Goal: Task Accomplishment & Management: Manage account settings

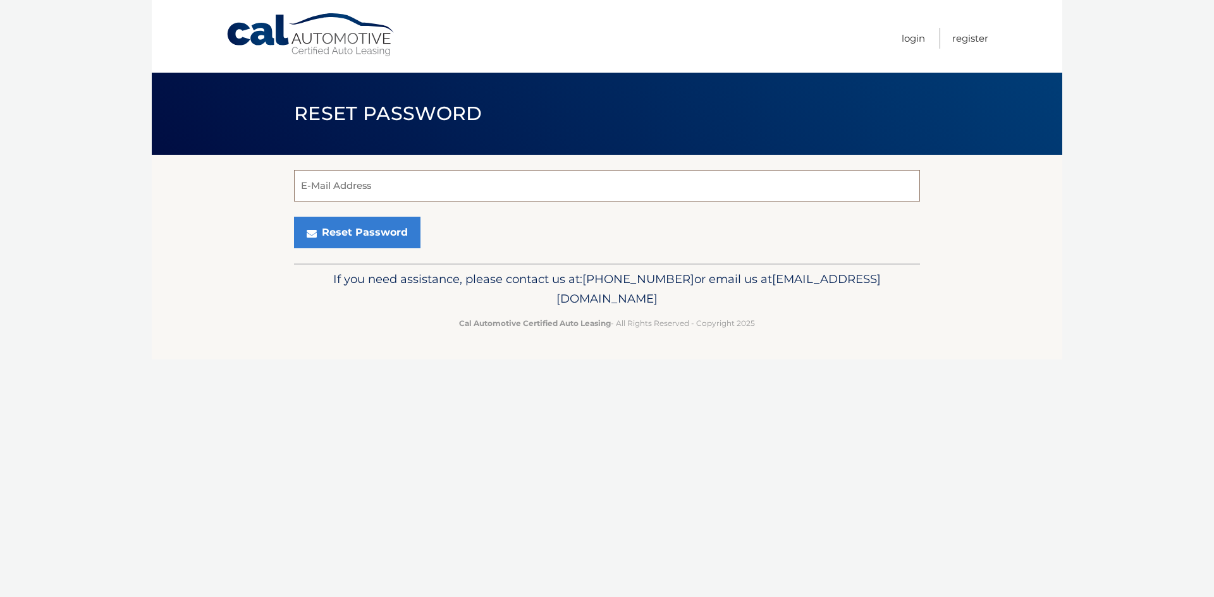
click at [391, 188] on input "E-Mail Address" at bounding box center [607, 186] width 626 height 32
type input "[EMAIL_ADDRESS][DOMAIN_NAME]"
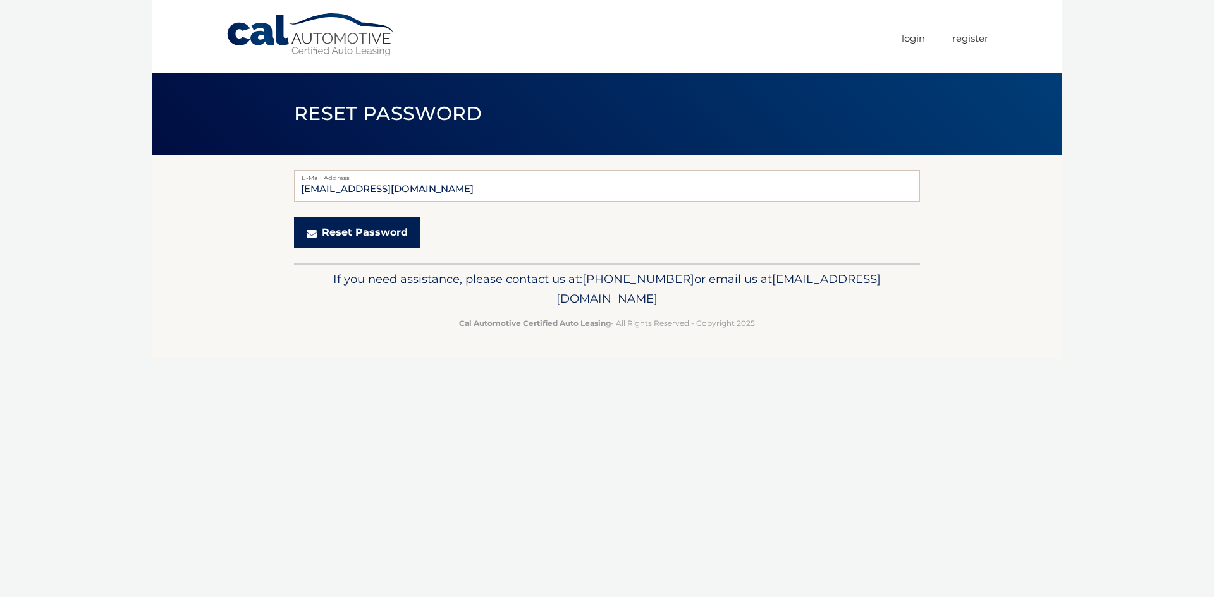
click at [336, 229] on button "Reset Password" at bounding box center [357, 233] width 126 height 32
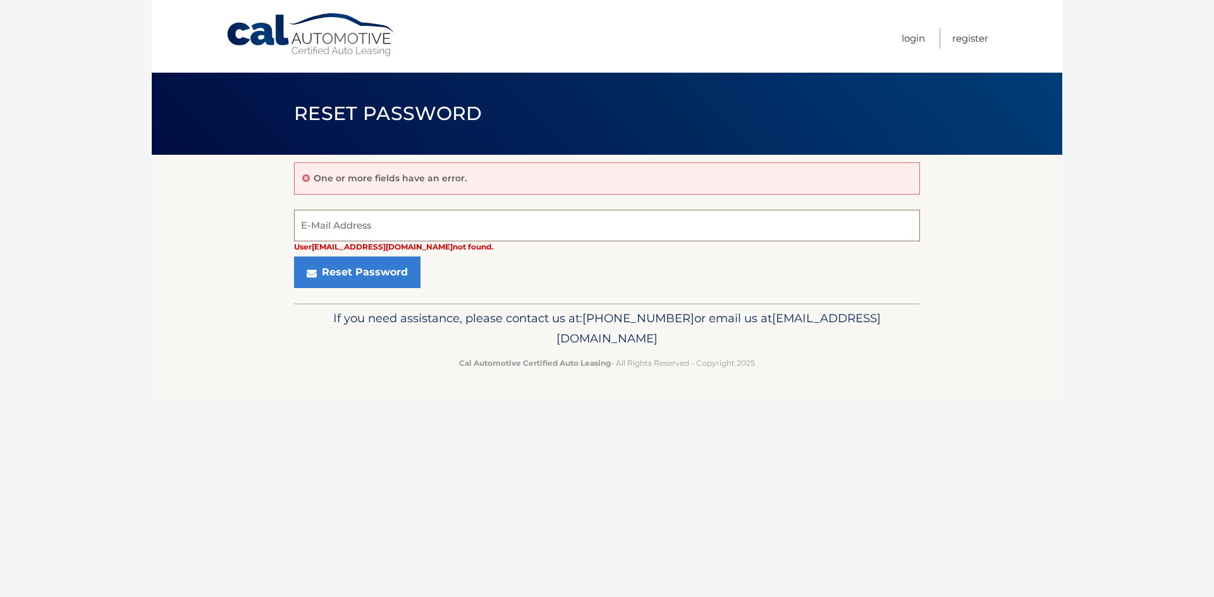
click at [337, 228] on input "E-Mail Address" at bounding box center [607, 226] width 626 height 32
click at [338, 228] on input "E-Mail Address" at bounding box center [607, 226] width 626 height 32
click at [461, 219] on input "E-Mail Address" at bounding box center [607, 226] width 626 height 32
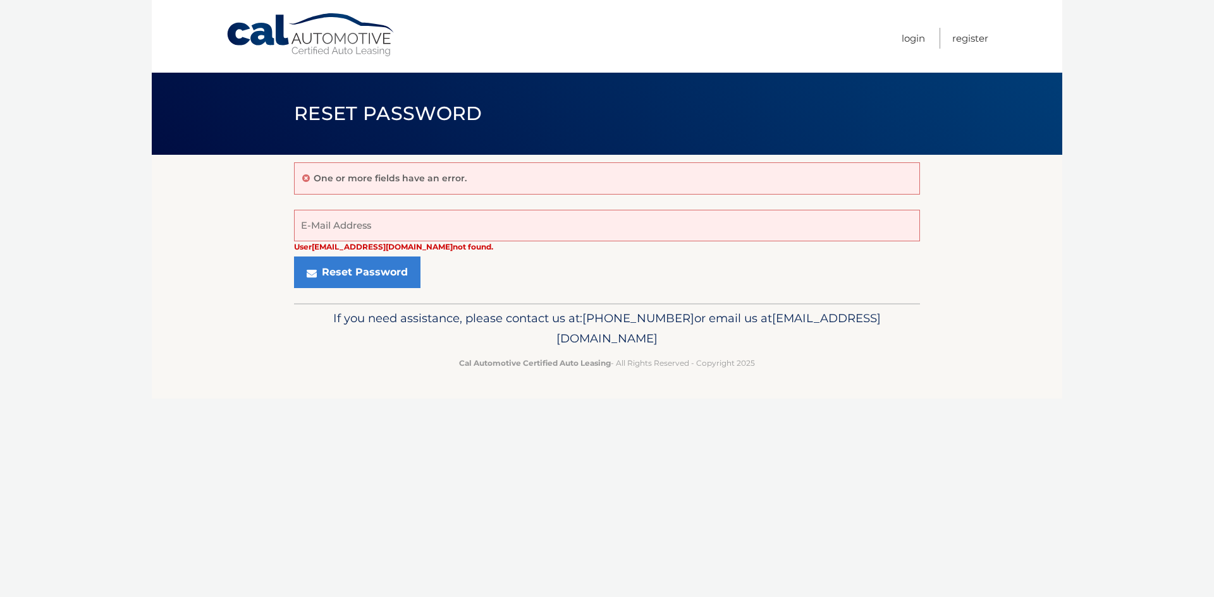
click at [189, 235] on section "One or more fields have an error. User khellman3@gmail.com not found. E-Mail Ad…" at bounding box center [607, 229] width 910 height 149
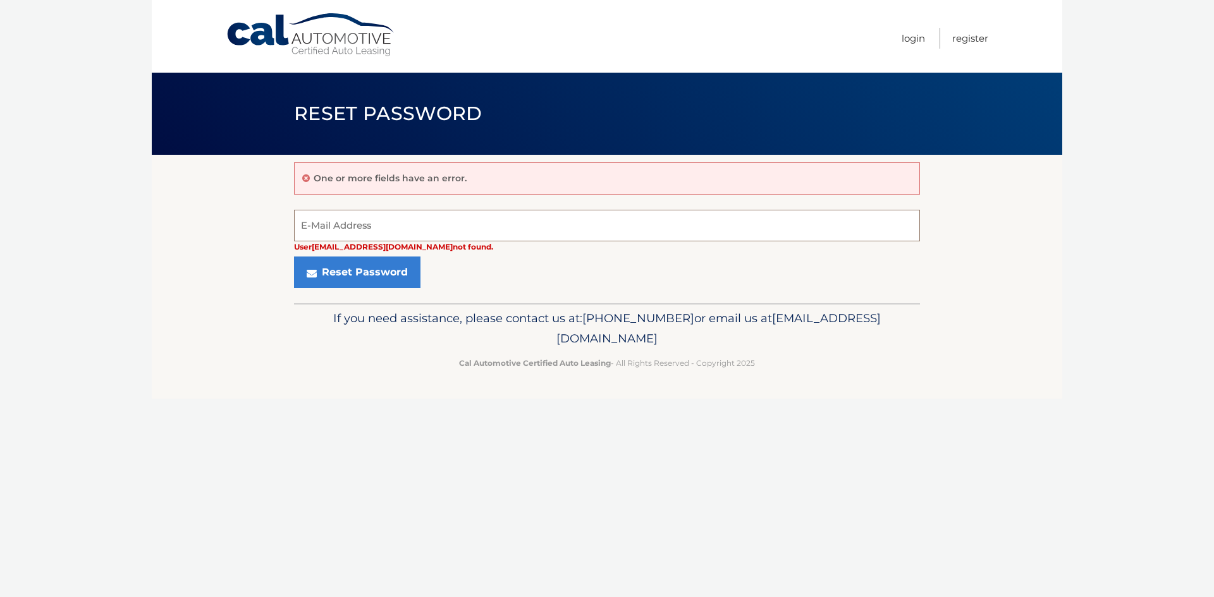
click at [318, 227] on input "E-Mail Address" at bounding box center [607, 226] width 626 height 32
type input "kevin"
click at [395, 228] on input "[EMAIL_ADDRESS][DOMAIN_NAME]" at bounding box center [607, 226] width 626 height 32
drag, startPoint x: 426, startPoint y: 228, endPoint x: 219, endPoint y: 229, distance: 207.3
click at [219, 229] on section "One or more fields have an error. khellman3@gmail.com User khellman3@gmail.com …" at bounding box center [607, 229] width 910 height 149
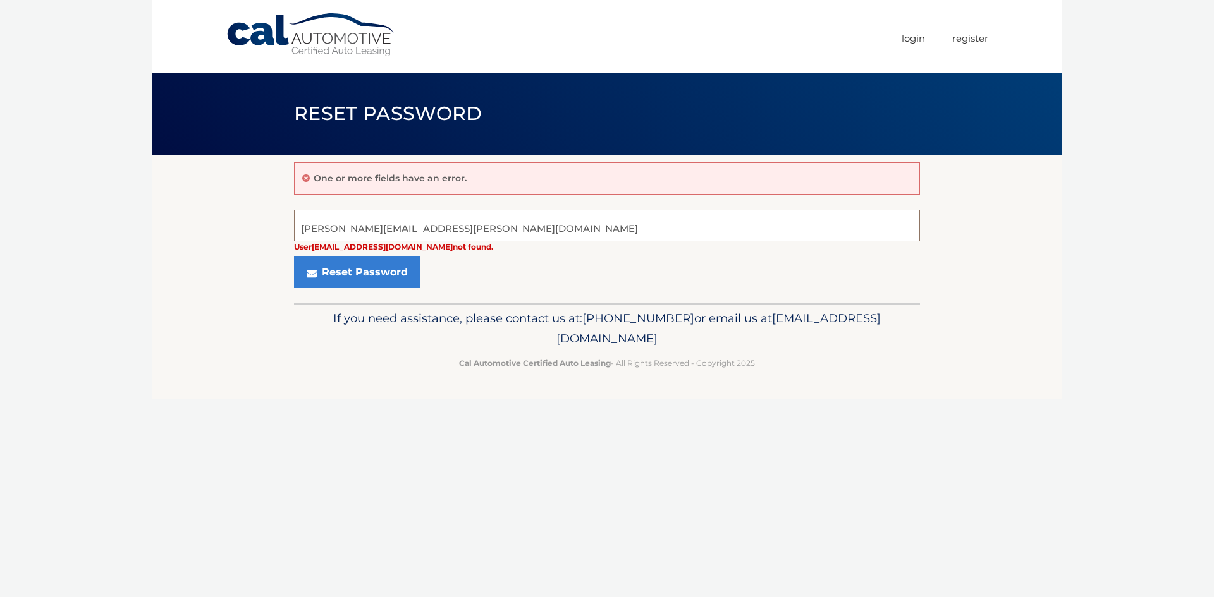
type input "[PERSON_NAME][EMAIL_ADDRESS][PERSON_NAME][DOMAIN_NAME]"
click at [294, 257] on button "Reset Password" at bounding box center [357, 273] width 126 height 32
drag, startPoint x: 384, startPoint y: 224, endPoint x: 369, endPoint y: 224, distance: 14.5
click at [369, 224] on input "E-Mail Address" at bounding box center [607, 226] width 626 height 32
type input "[EMAIL_ADDRESS][DOMAIN_NAME]"
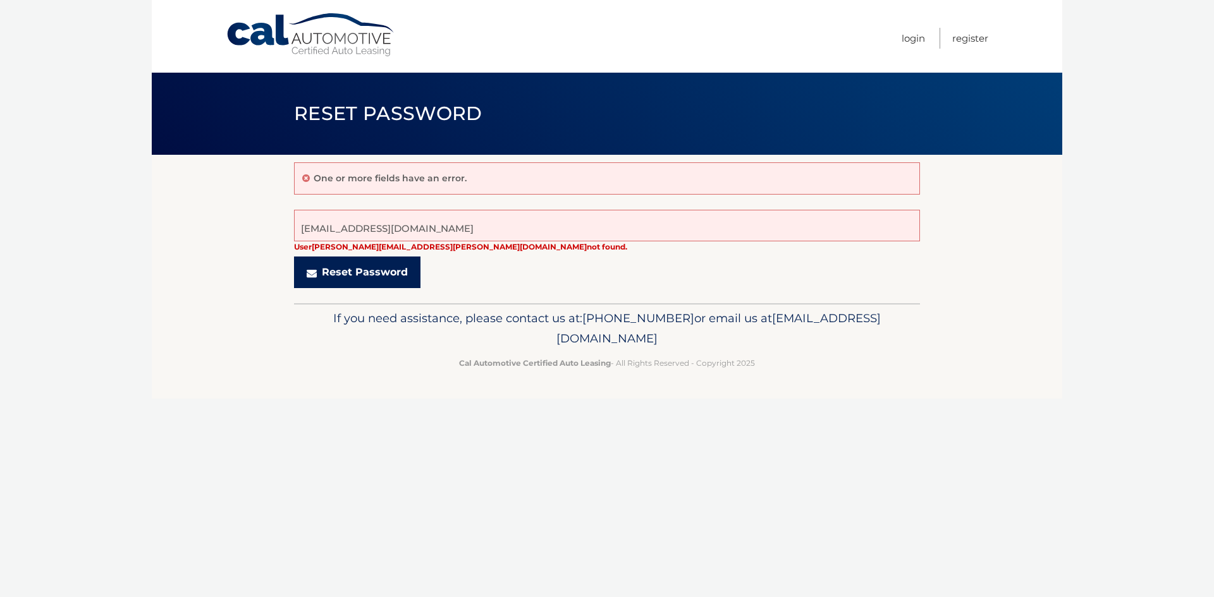
click at [358, 274] on button "Reset Password" at bounding box center [357, 273] width 126 height 32
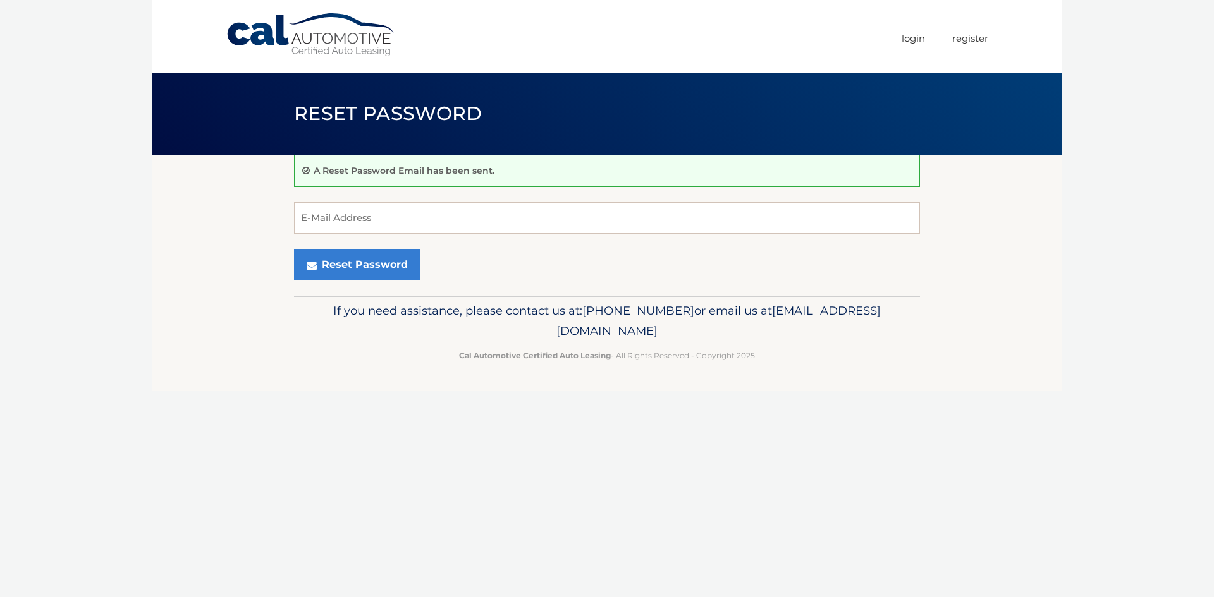
click at [557, 497] on div "Cal Automotive Menu Login Register Reset Password ×" at bounding box center [607, 298] width 910 height 597
